Goal: Task Accomplishment & Management: Manage account settings

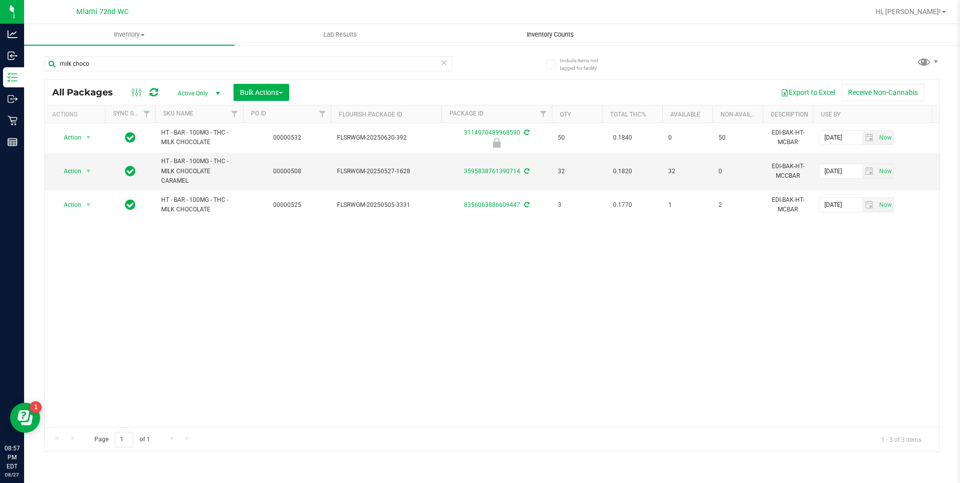
click at [536, 32] on span "Inventory Counts" at bounding box center [550, 34] width 74 height 9
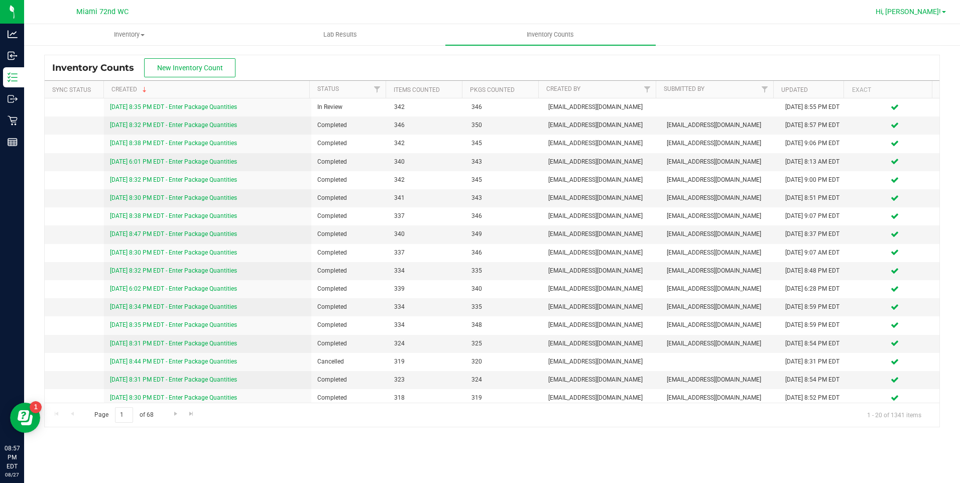
click at [940, 12] on span "Hi, [PERSON_NAME]!" at bounding box center [908, 12] width 65 height 8
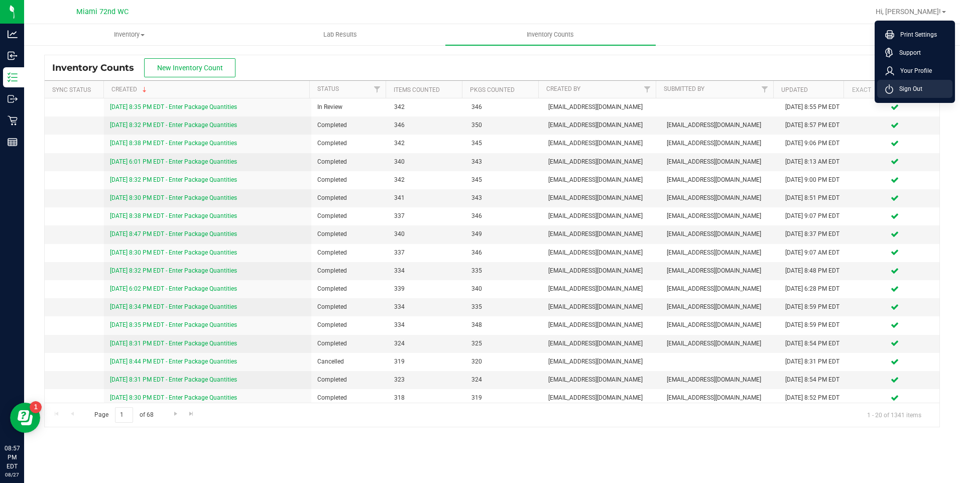
click at [929, 91] on li "Sign Out" at bounding box center [914, 89] width 75 height 18
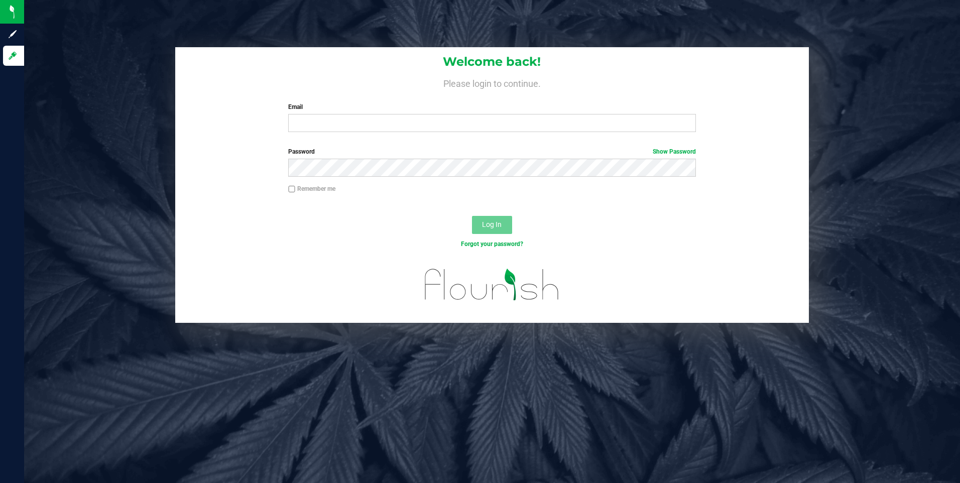
click at [149, 222] on div "Welcome back! Please login to continue. Email Required Please format your email…" at bounding box center [492, 185] width 951 height 276
click at [380, 123] on input "Email" at bounding box center [492, 123] width 408 height 18
type input "[EMAIL_ADDRESS][DOMAIN_NAME]"
click at [472, 216] on button "Log In" at bounding box center [492, 225] width 40 height 18
